Goal: Task Accomplishment & Management: Use online tool/utility

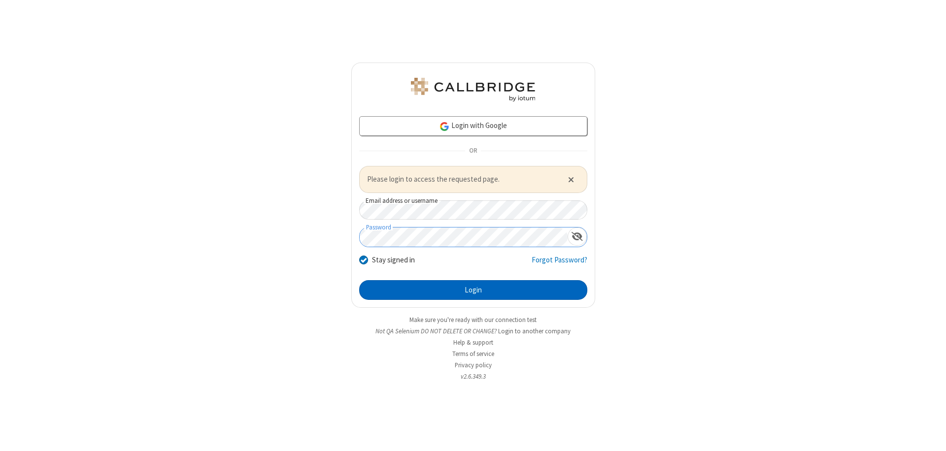
click at [473, 290] on button "Login" at bounding box center [473, 290] width 228 height 20
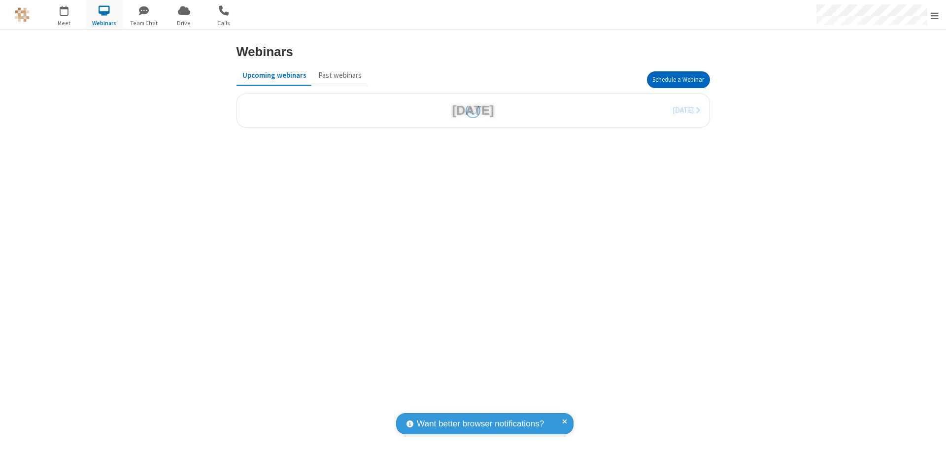
click at [678, 80] on button "Schedule a Webinar" at bounding box center [678, 79] width 63 height 17
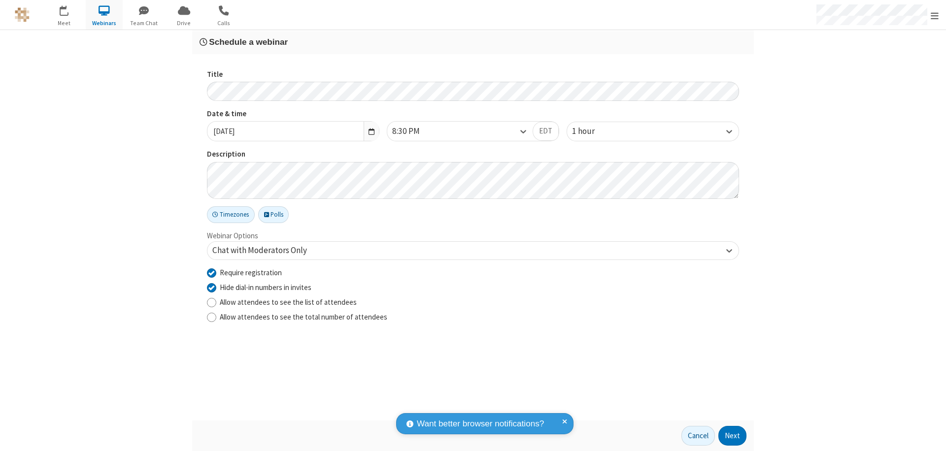
click at [211, 273] on input "Require registration" at bounding box center [211, 273] width 9 height 10
checkbox input "false"
click at [733, 436] on button "Next" at bounding box center [733, 436] width 28 height 20
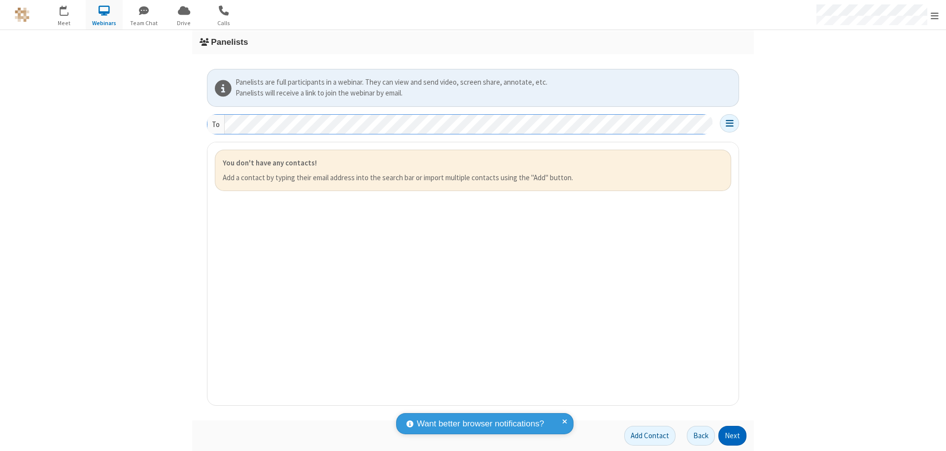
click at [733, 436] on button "Next" at bounding box center [733, 436] width 28 height 20
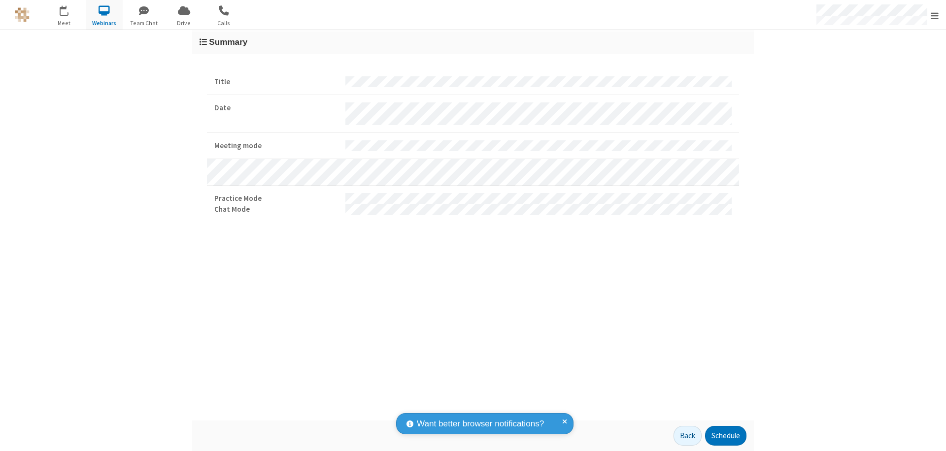
click at [726, 436] on button "Schedule" at bounding box center [725, 436] width 41 height 20
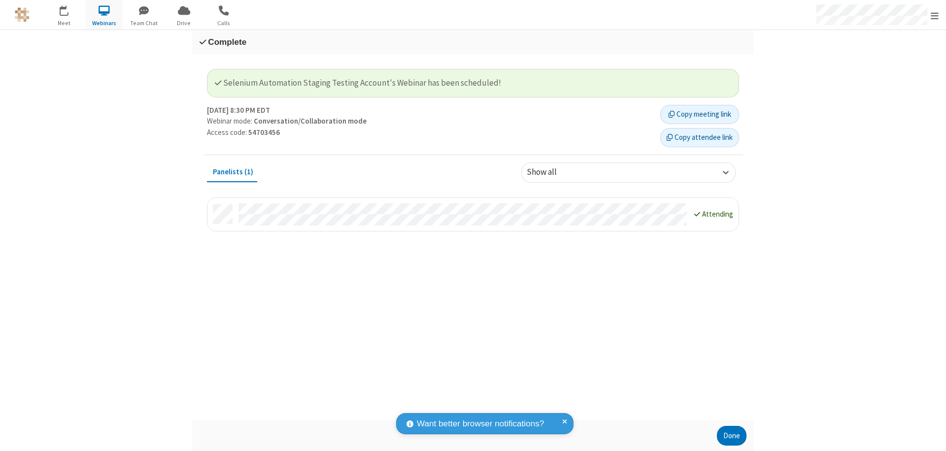
click at [732, 436] on button "Done" at bounding box center [732, 436] width 30 height 20
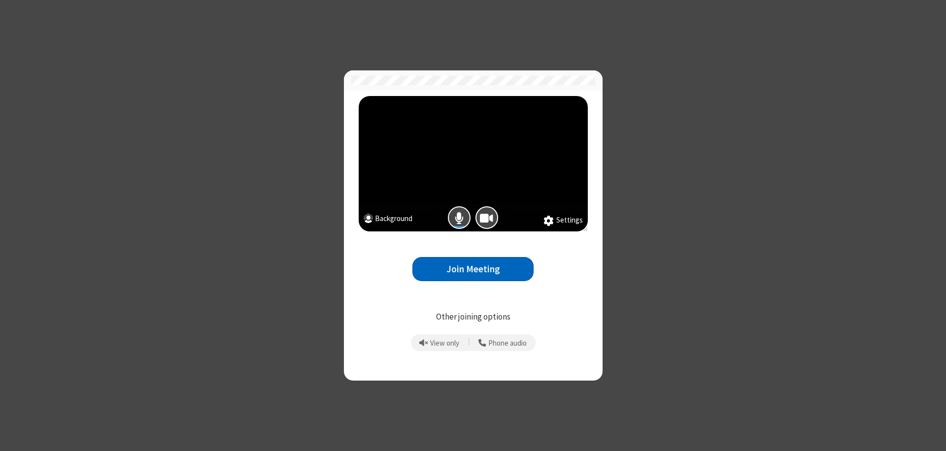
click at [473, 269] on button "Join Meeting" at bounding box center [473, 269] width 121 height 24
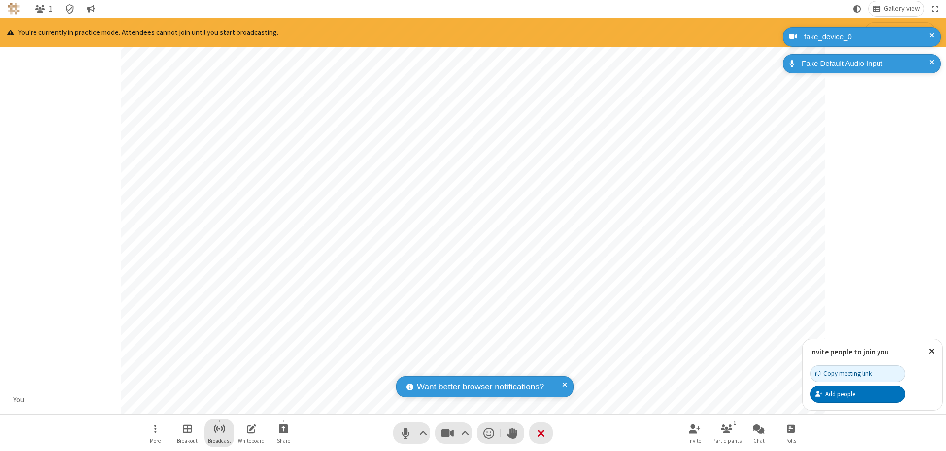
click at [219, 429] on span "Start broadcast" at bounding box center [219, 429] width 12 height 12
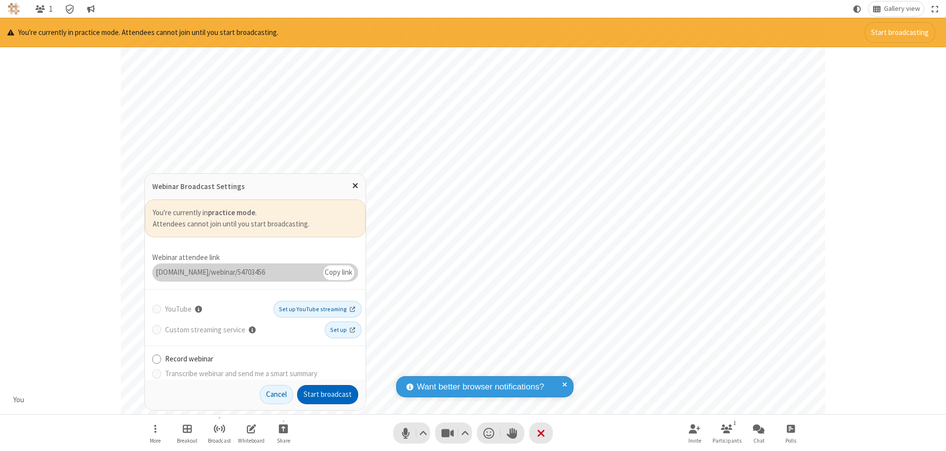
click at [328, 395] on button "Start broadcast" at bounding box center [327, 395] width 61 height 20
